Goal: Find specific page/section: Find specific page/section

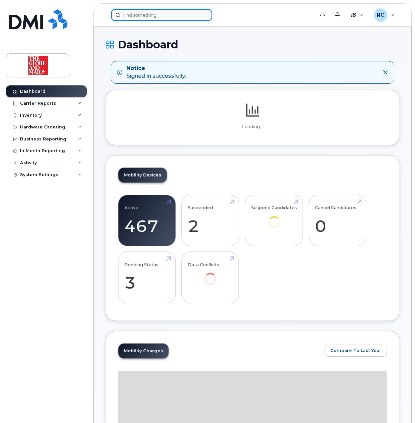
click at [163, 15] on input at bounding box center [161, 15] width 101 height 12
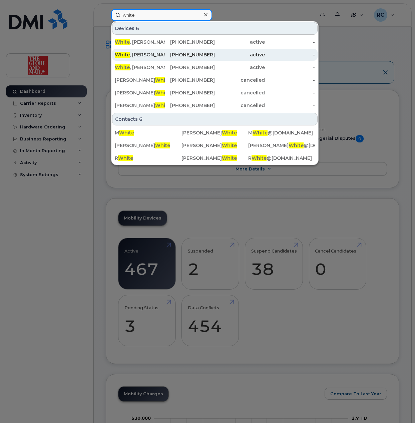
type input "white"
click at [135, 52] on div "[PERSON_NAME]" at bounding box center [140, 54] width 50 height 7
